Goal: Transaction & Acquisition: Subscribe to service/newsletter

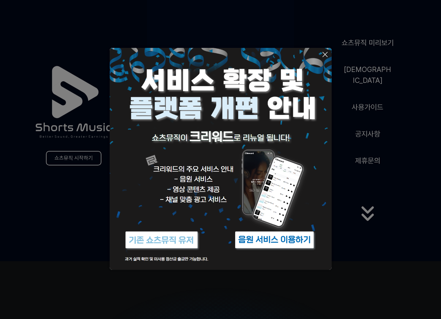
click at [250, 235] on img at bounding box center [274, 240] width 83 height 25
click at [325, 51] on icon at bounding box center [325, 55] width 8 height 8
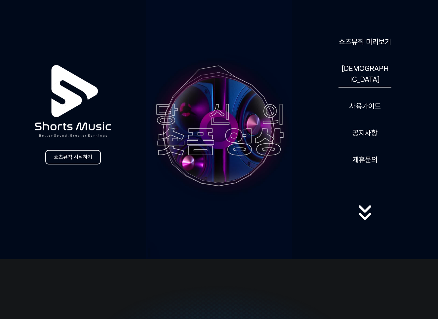
click at [366, 72] on link "[DEMOGRAPHIC_DATA]" at bounding box center [365, 74] width 53 height 27
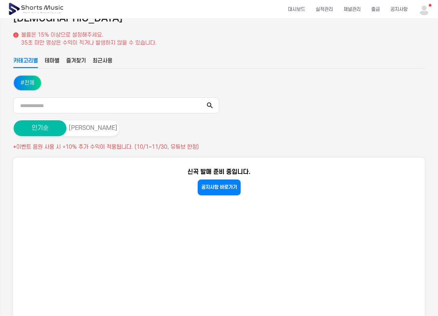
scroll to position [33, 0]
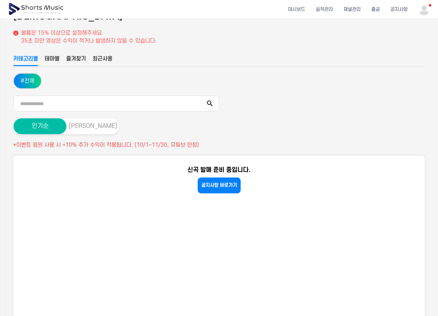
click at [92, 120] on button "최신순" at bounding box center [92, 126] width 53 height 16
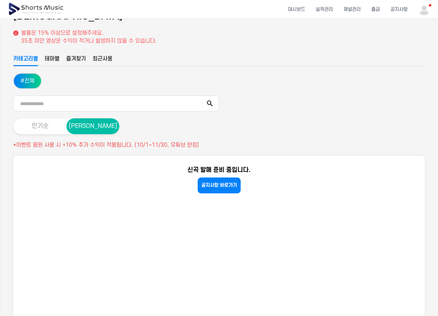
click at [46, 125] on button "인기순" at bounding box center [40, 126] width 53 height 16
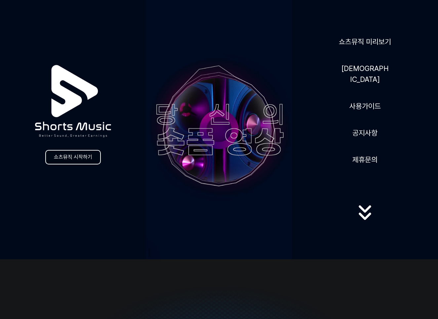
click at [90, 152] on link "쇼츠뮤직 시작하기" at bounding box center [73, 157] width 56 height 15
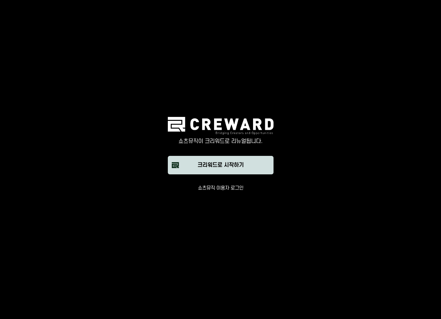
click at [238, 161] on div "크리워드로 시작하기" at bounding box center [221, 165] width 46 height 8
